Goal: Task Accomplishment & Management: Use online tool/utility

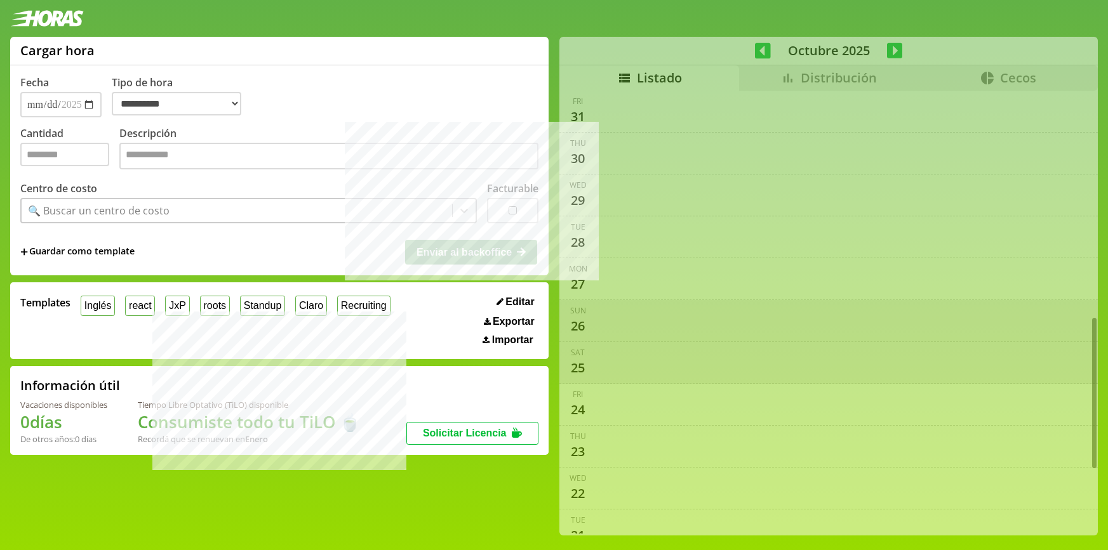
select select "**********"
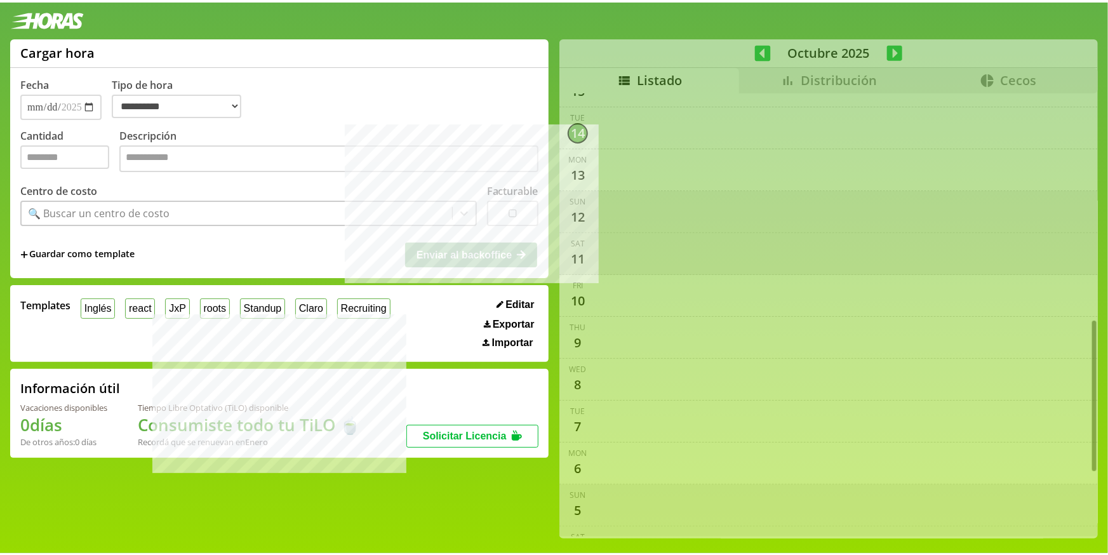
scroll to position [709, 0]
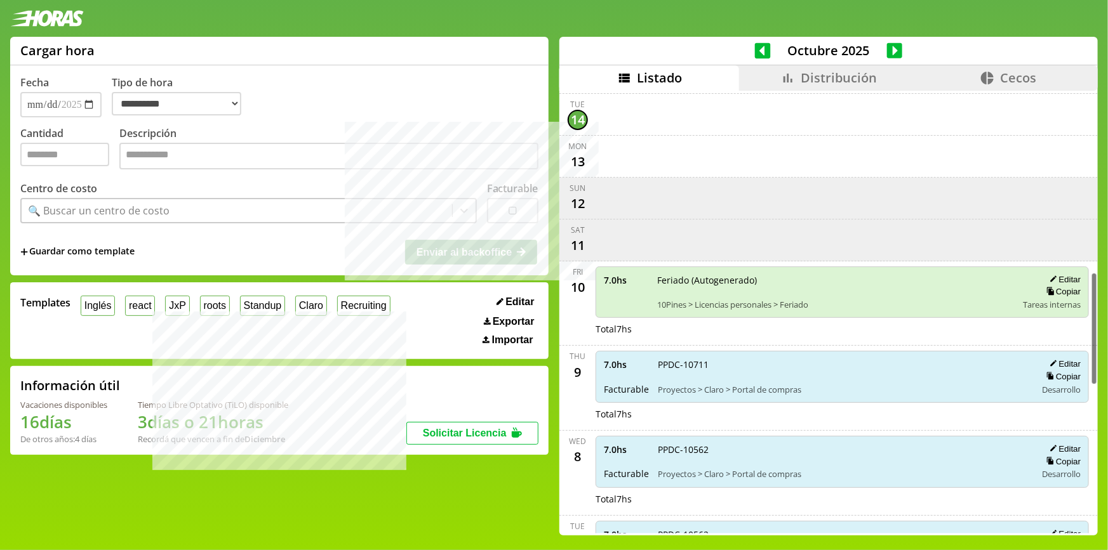
click at [788, 84] on icon at bounding box center [787, 77] width 15 height 15
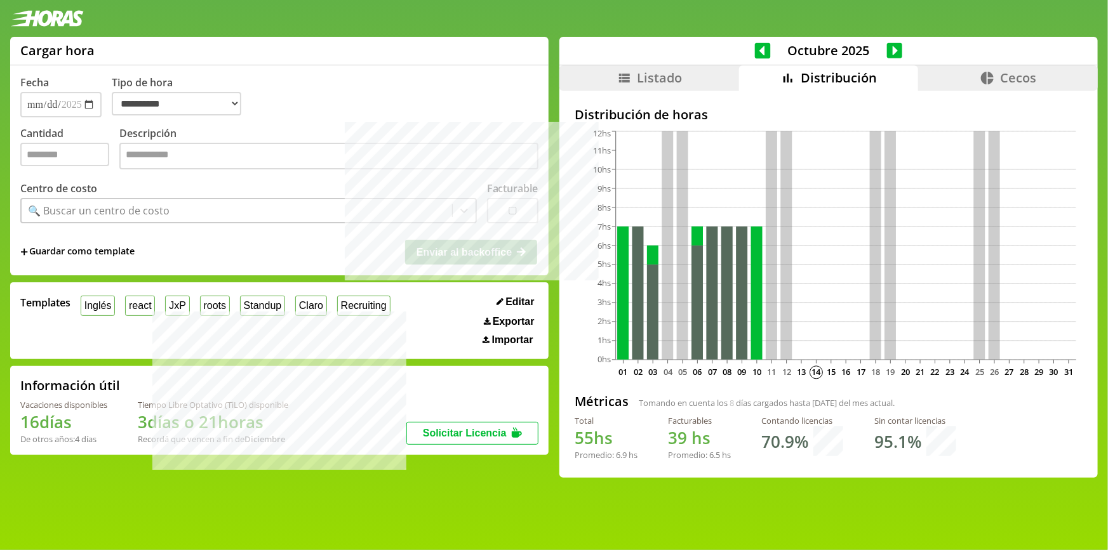
click at [755, 52] on icon at bounding box center [763, 51] width 16 height 16
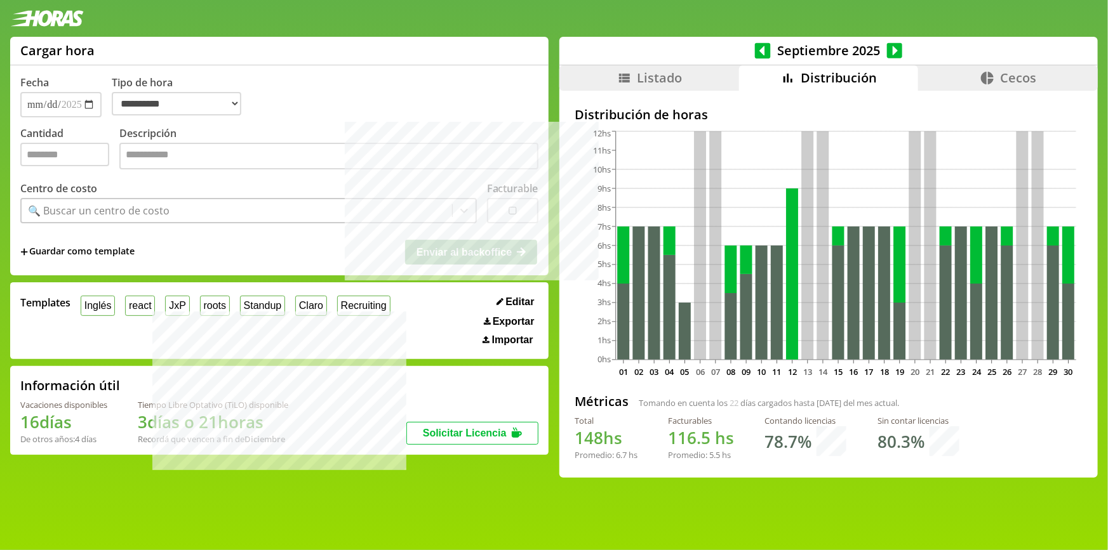
click at [887, 55] on icon at bounding box center [895, 51] width 16 height 16
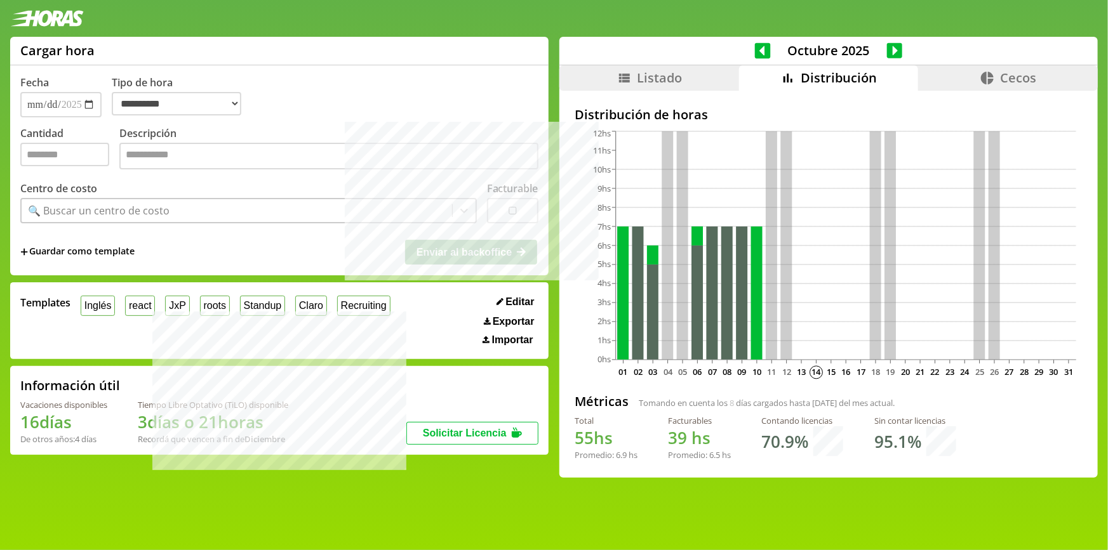
click at [761, 51] on icon at bounding box center [763, 51] width 16 height 16
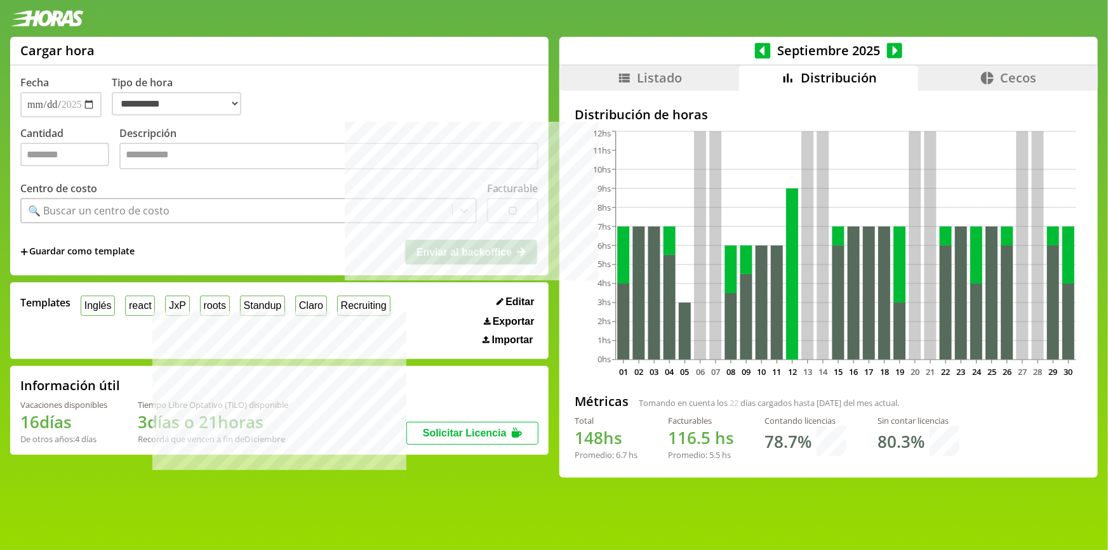
click at [760, 51] on icon at bounding box center [763, 51] width 16 height 18
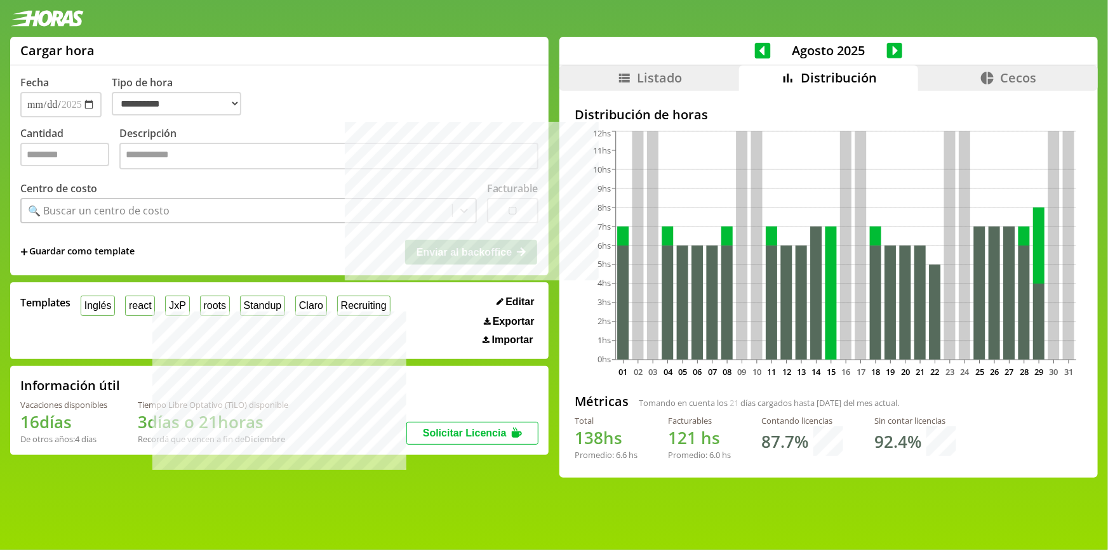
click at [760, 51] on icon at bounding box center [763, 51] width 16 height 18
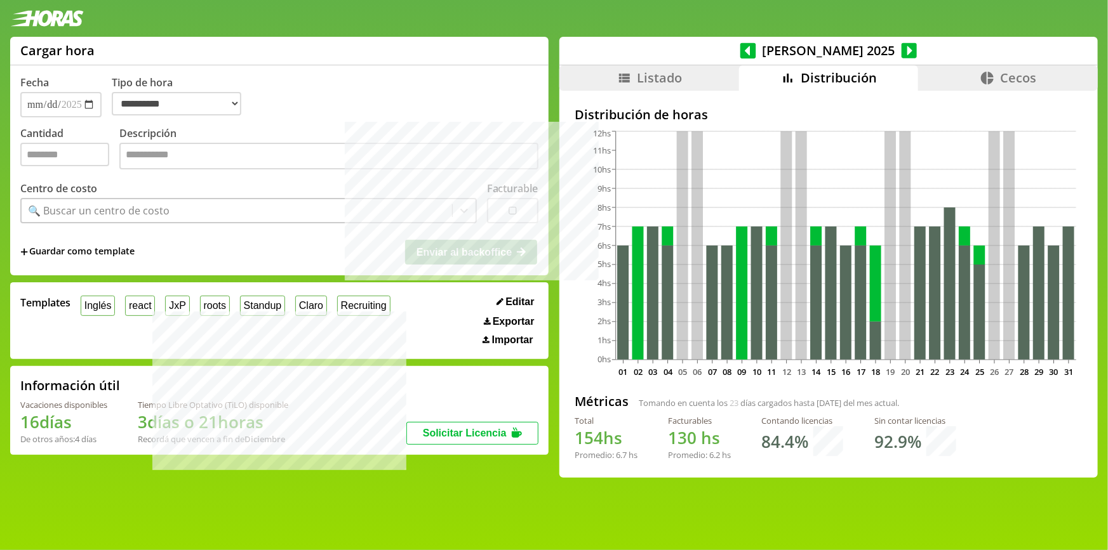
click at [758, 60] on div "[DATE]" at bounding box center [828, 51] width 538 height 29
click at [756, 58] on icon at bounding box center [748, 51] width 16 height 16
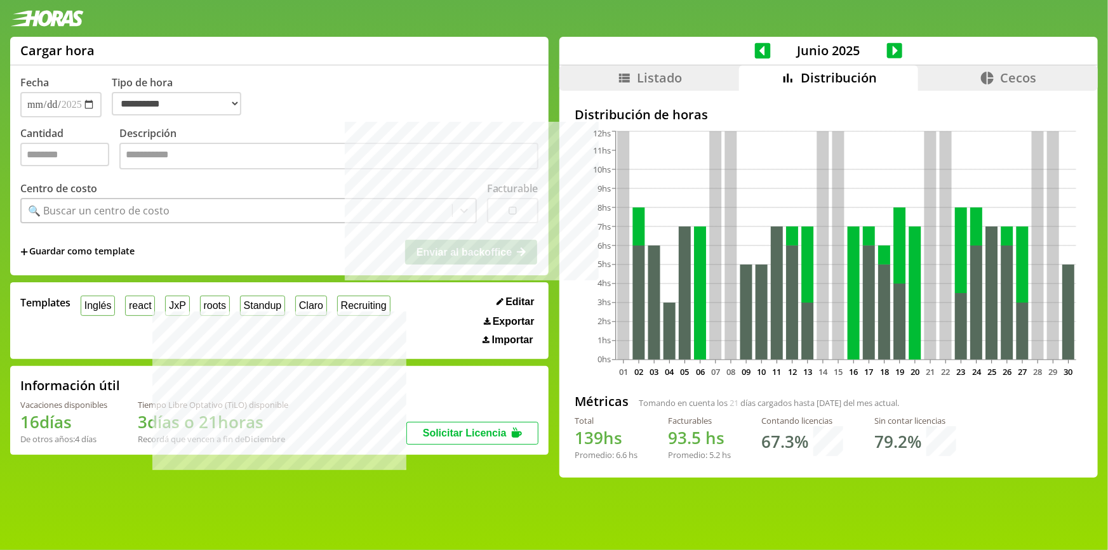
click at [890, 48] on icon at bounding box center [895, 51] width 16 height 18
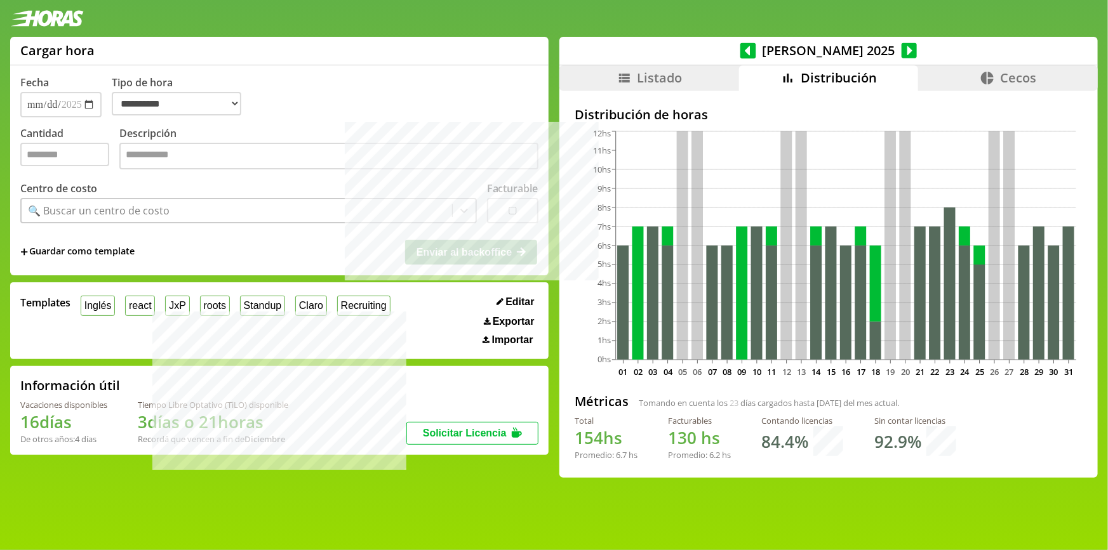
click at [766, 51] on span "[DATE]" at bounding box center [828, 50] width 145 height 17
click at [765, 52] on span "[DATE]" at bounding box center [828, 50] width 145 height 17
click at [765, 52] on div "[DATE]" at bounding box center [828, 51] width 538 height 29
click at [756, 52] on icon at bounding box center [748, 51] width 16 height 16
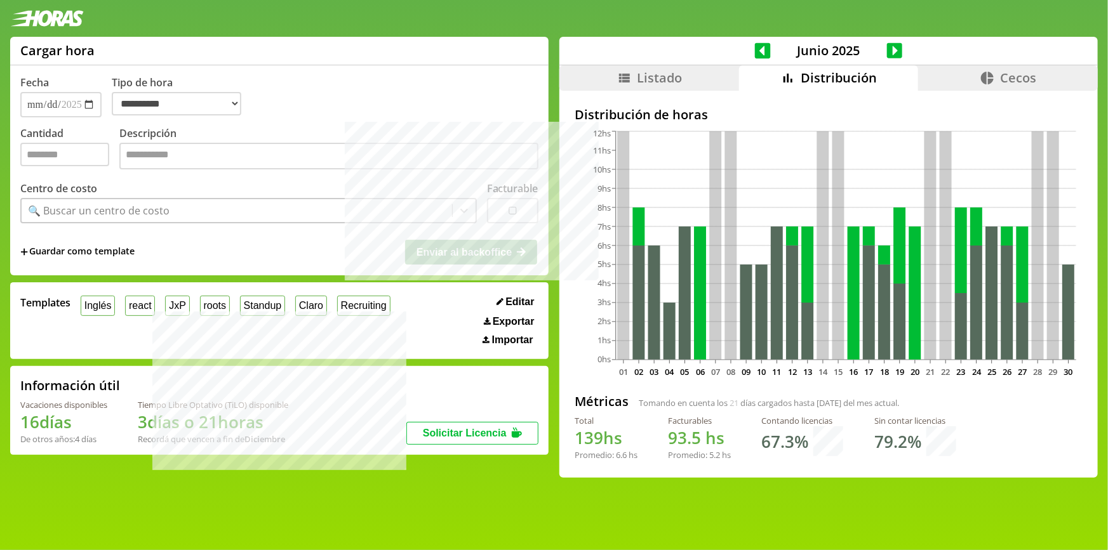
click at [764, 53] on icon at bounding box center [763, 51] width 16 height 16
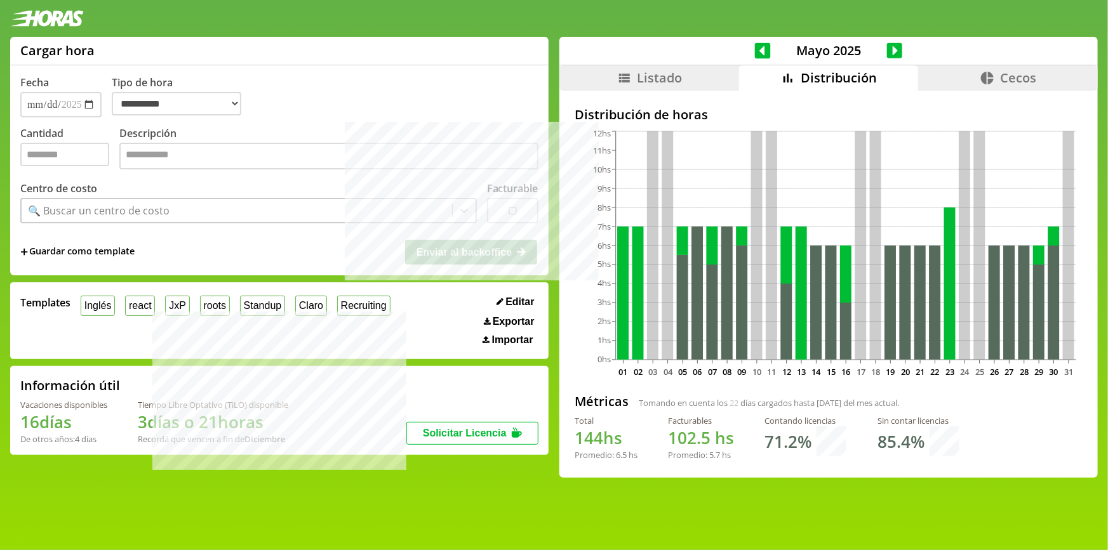
click at [887, 44] on icon at bounding box center [895, 51] width 16 height 16
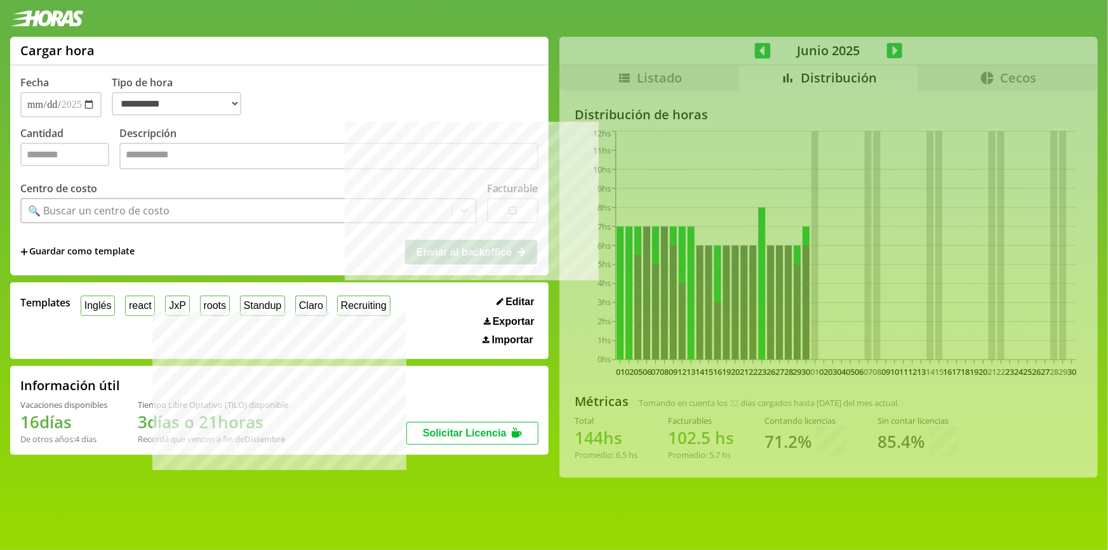
click at [887, 44] on div "**********" at bounding box center [554, 262] width 1108 height 451
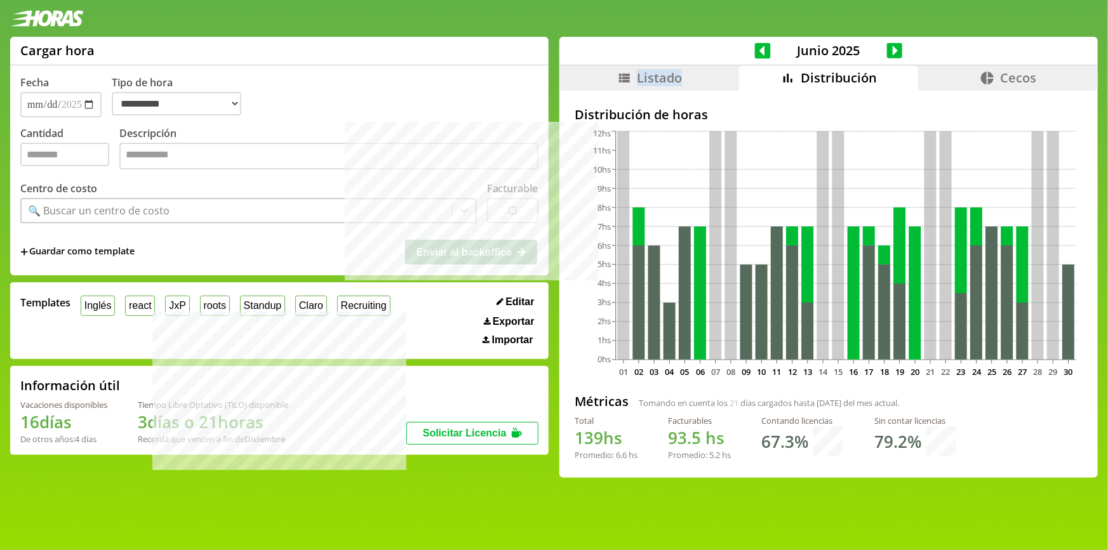
click at [887, 44] on icon at bounding box center [895, 51] width 16 height 16
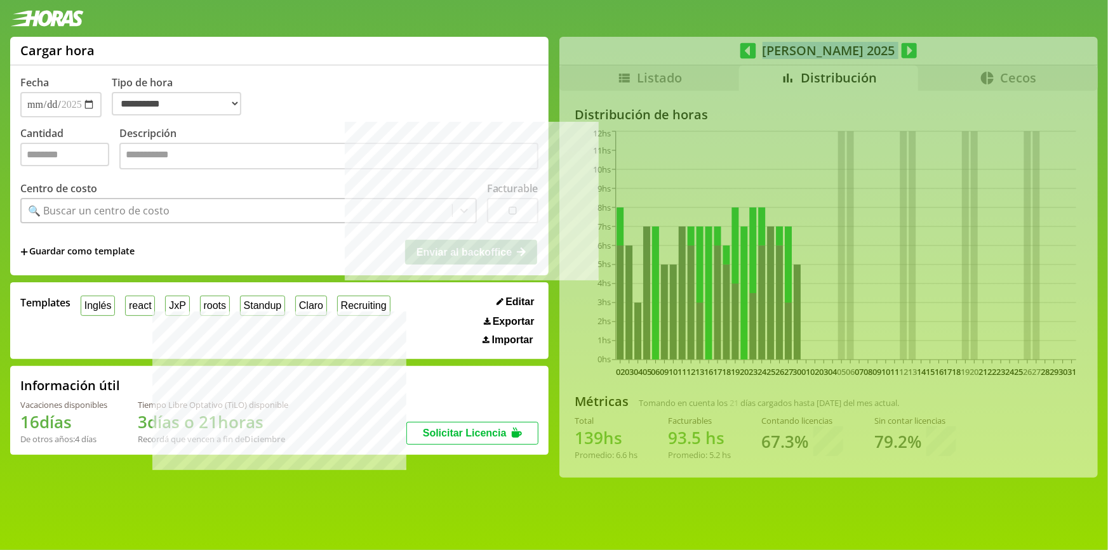
click at [887, 44] on div "**********" at bounding box center [554, 262] width 1108 height 451
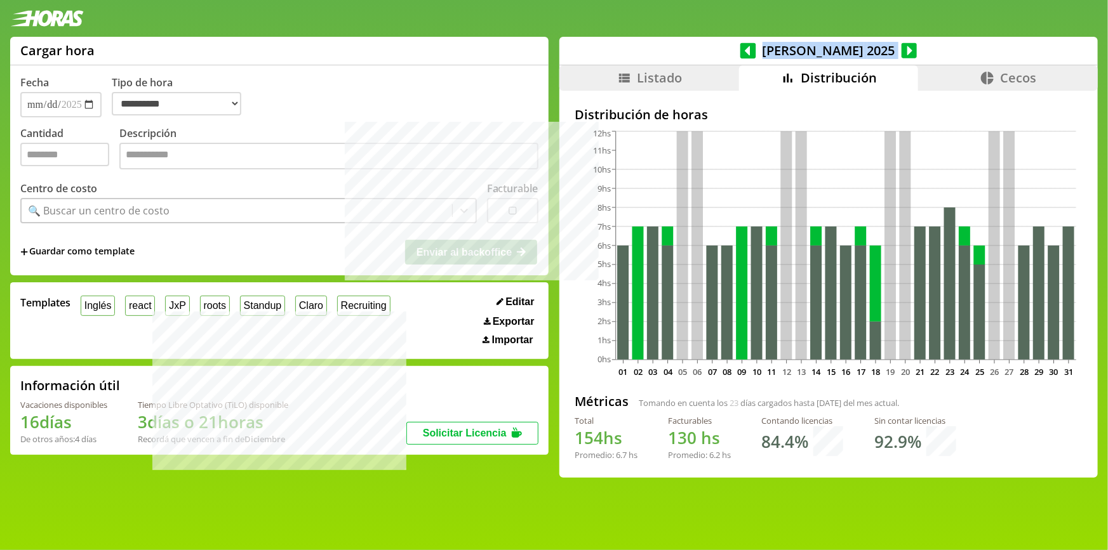
click at [901, 44] on icon at bounding box center [909, 51] width 16 height 16
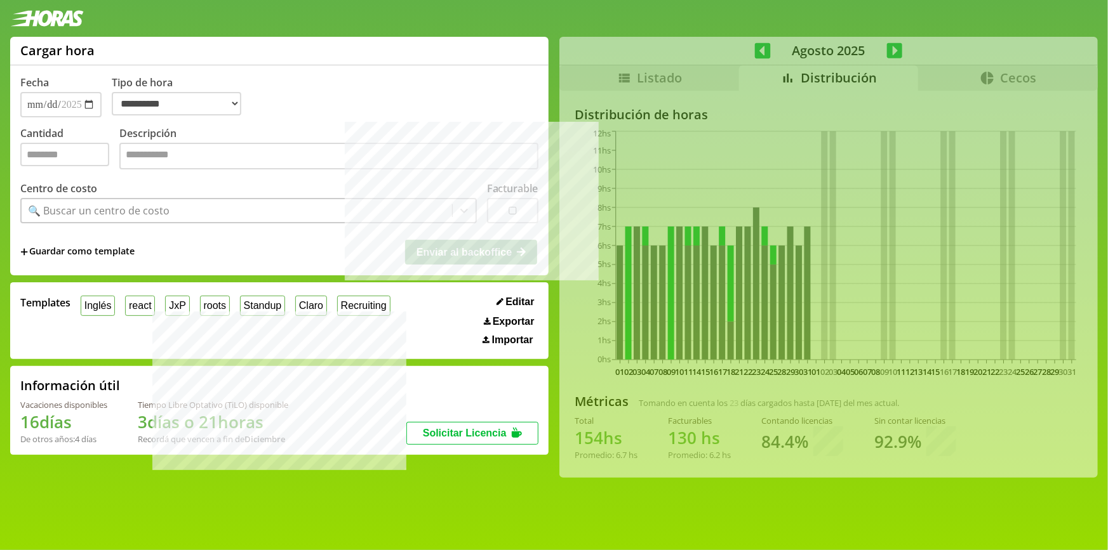
click at [887, 44] on div "**********" at bounding box center [554, 262] width 1108 height 451
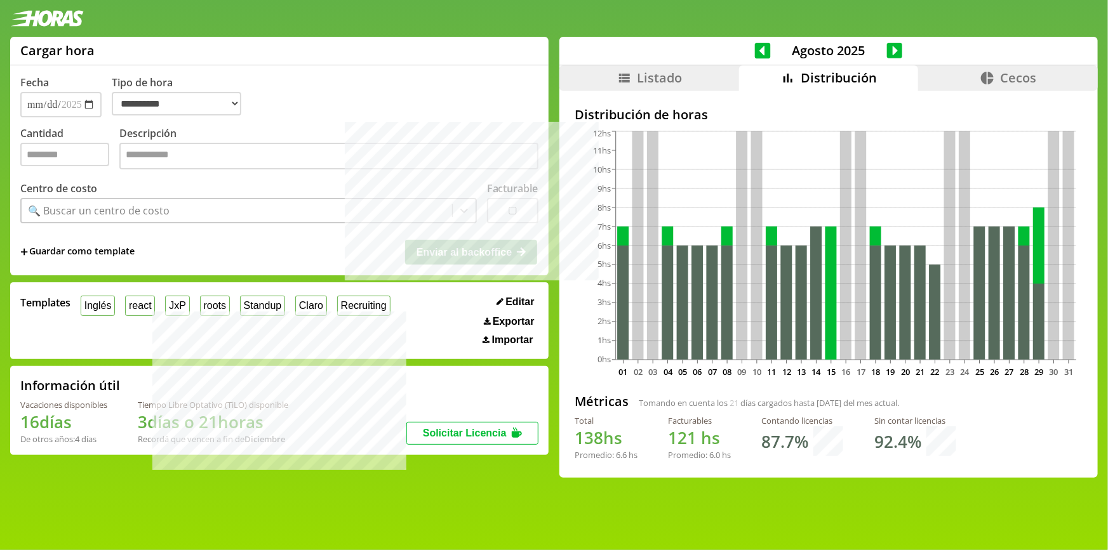
click at [746, 48] on div "[DATE]" at bounding box center [828, 51] width 538 height 29
click at [757, 49] on icon at bounding box center [763, 51] width 16 height 18
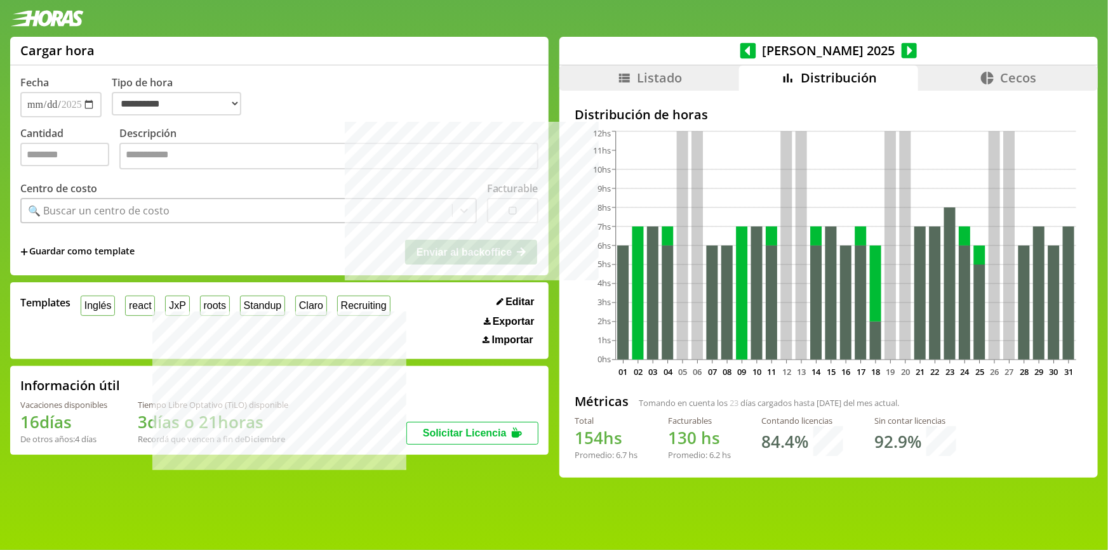
click at [901, 46] on icon at bounding box center [909, 51] width 16 height 16
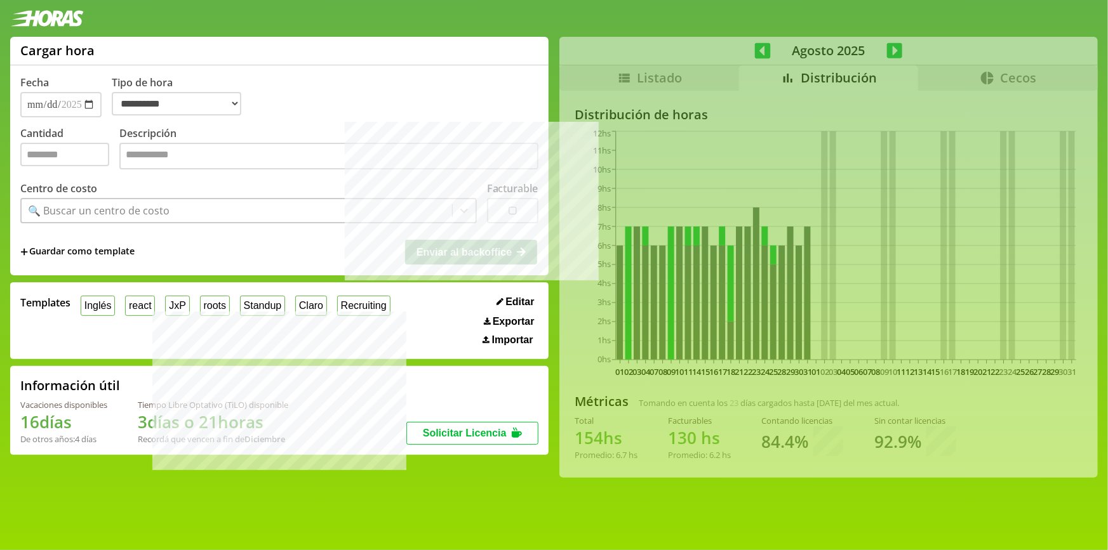
click at [885, 46] on div "**********" at bounding box center [554, 262] width 1108 height 451
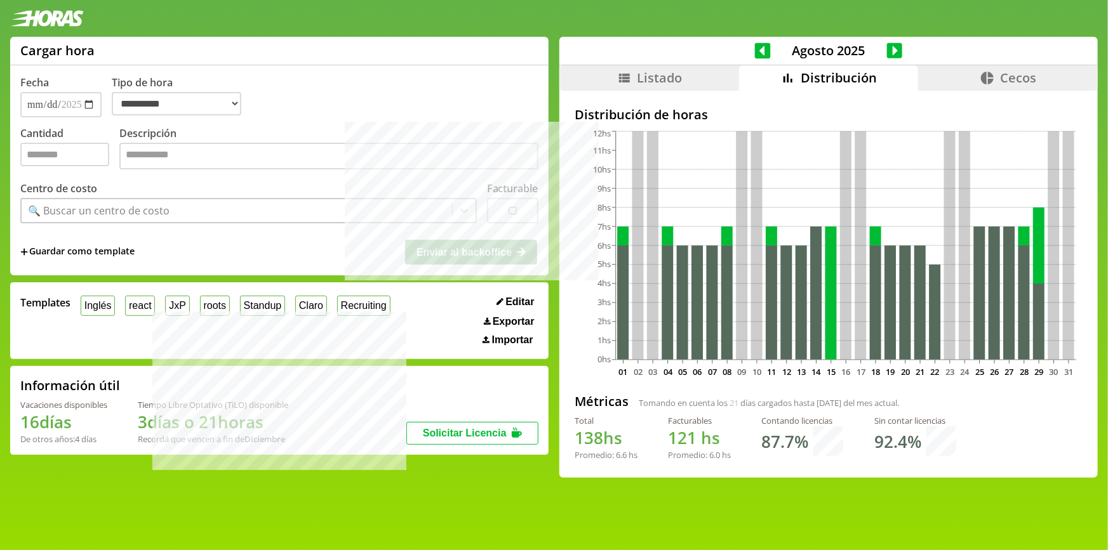
click at [887, 46] on icon at bounding box center [895, 51] width 16 height 16
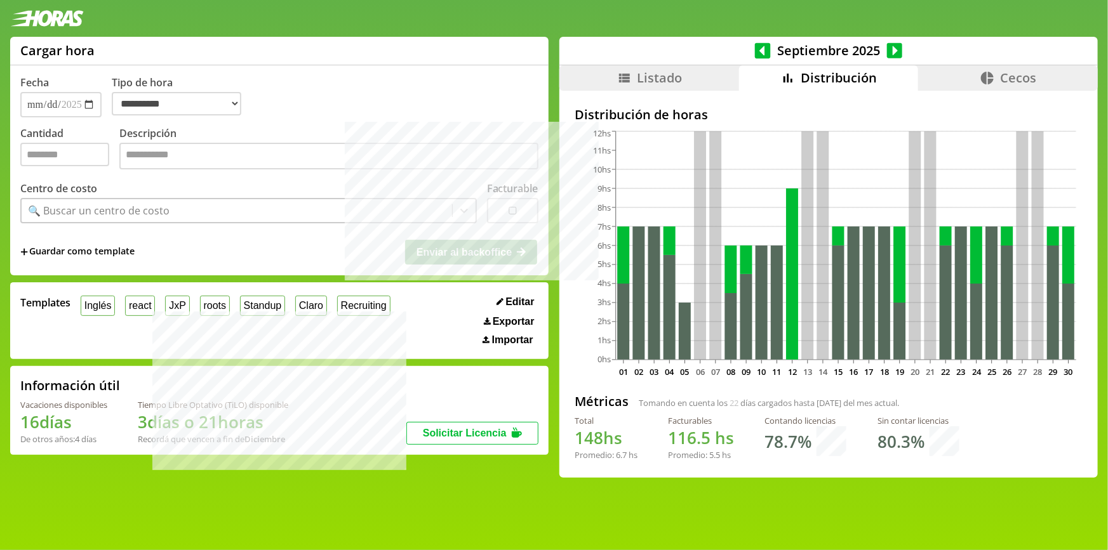
click at [887, 46] on icon at bounding box center [895, 51] width 16 height 16
